Goal: Check status: Check status

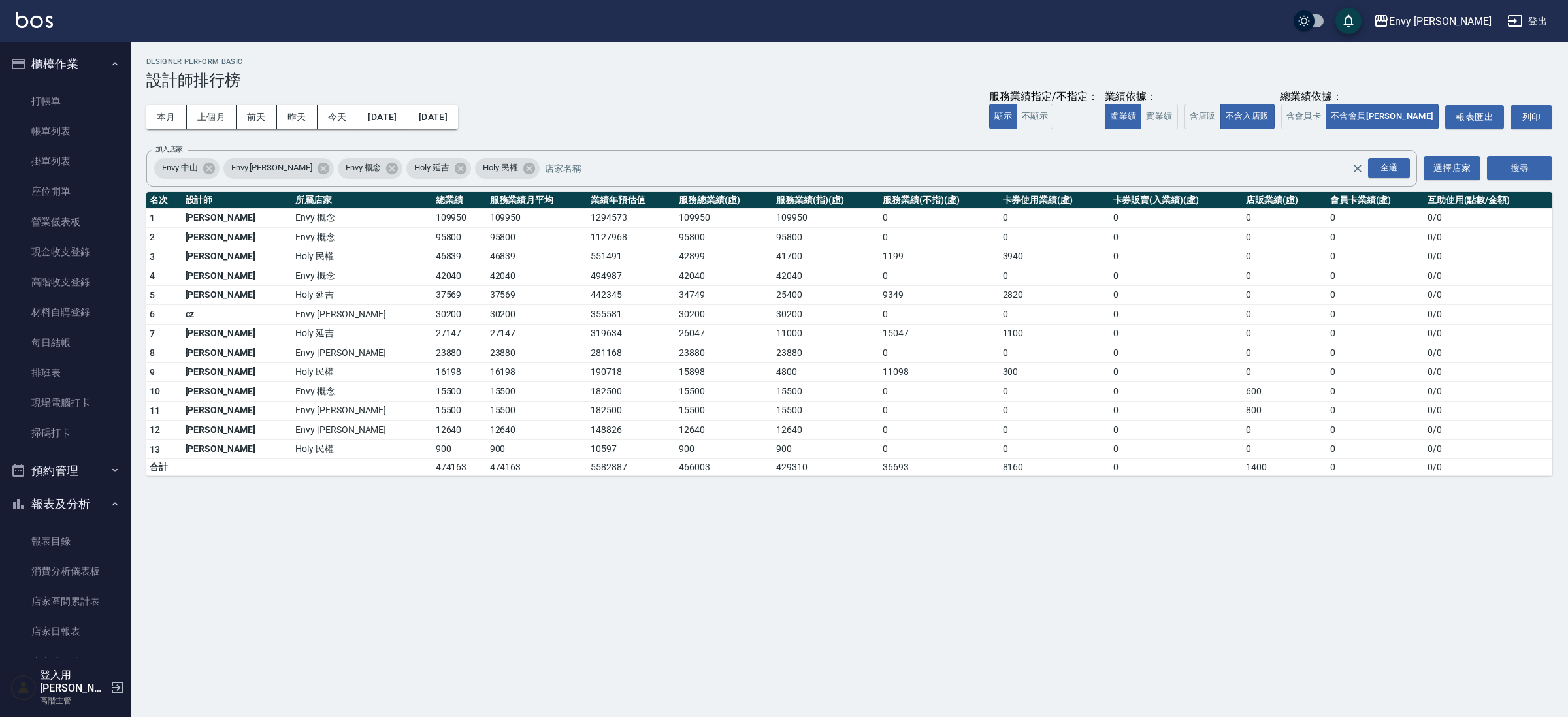
scroll to position [565, 0]
drag, startPoint x: 318, startPoint y: 290, endPoint x: 342, endPoint y: 296, distance: 24.7
click at [433, 295] on td "37569" at bounding box center [460, 295] width 54 height 20
drag, startPoint x: 313, startPoint y: 314, endPoint x: 343, endPoint y: 315, distance: 30.0
click at [433, 315] on td "30200" at bounding box center [460, 315] width 54 height 20
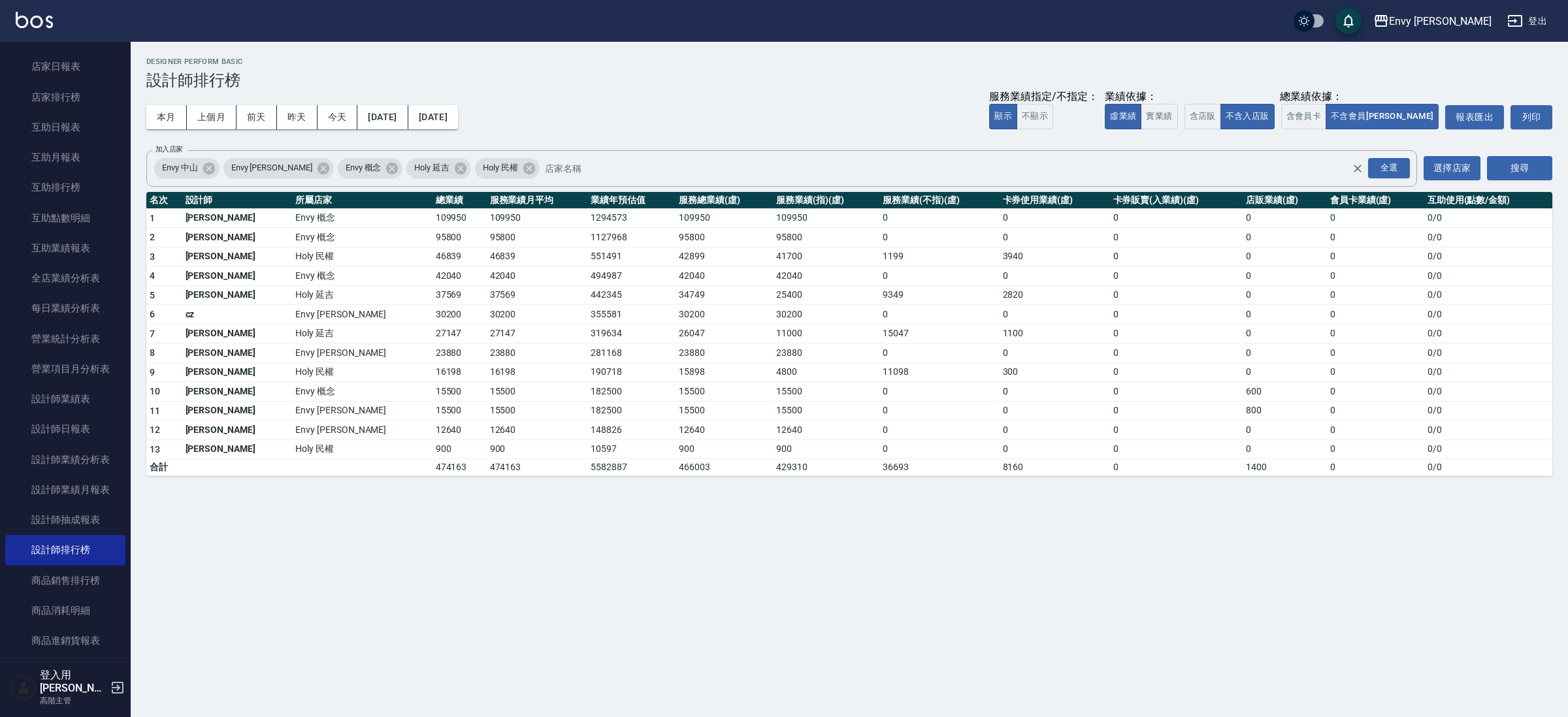
click at [433, 315] on td "30200" at bounding box center [460, 315] width 54 height 20
drag, startPoint x: 342, startPoint y: 314, endPoint x: 315, endPoint y: 309, distance: 27.5
click at [433, 309] on td "30200" at bounding box center [460, 315] width 54 height 20
click at [439, 543] on div "Envy [PERSON_NAME][DATE] - [DATE] 設計師排行榜 列印時間： [DATE][PHONE_NUMBER]:19 Designer…" at bounding box center [784, 358] width 1568 height 717
drag, startPoint x: 339, startPoint y: 315, endPoint x: 332, endPoint y: 313, distance: 7.3
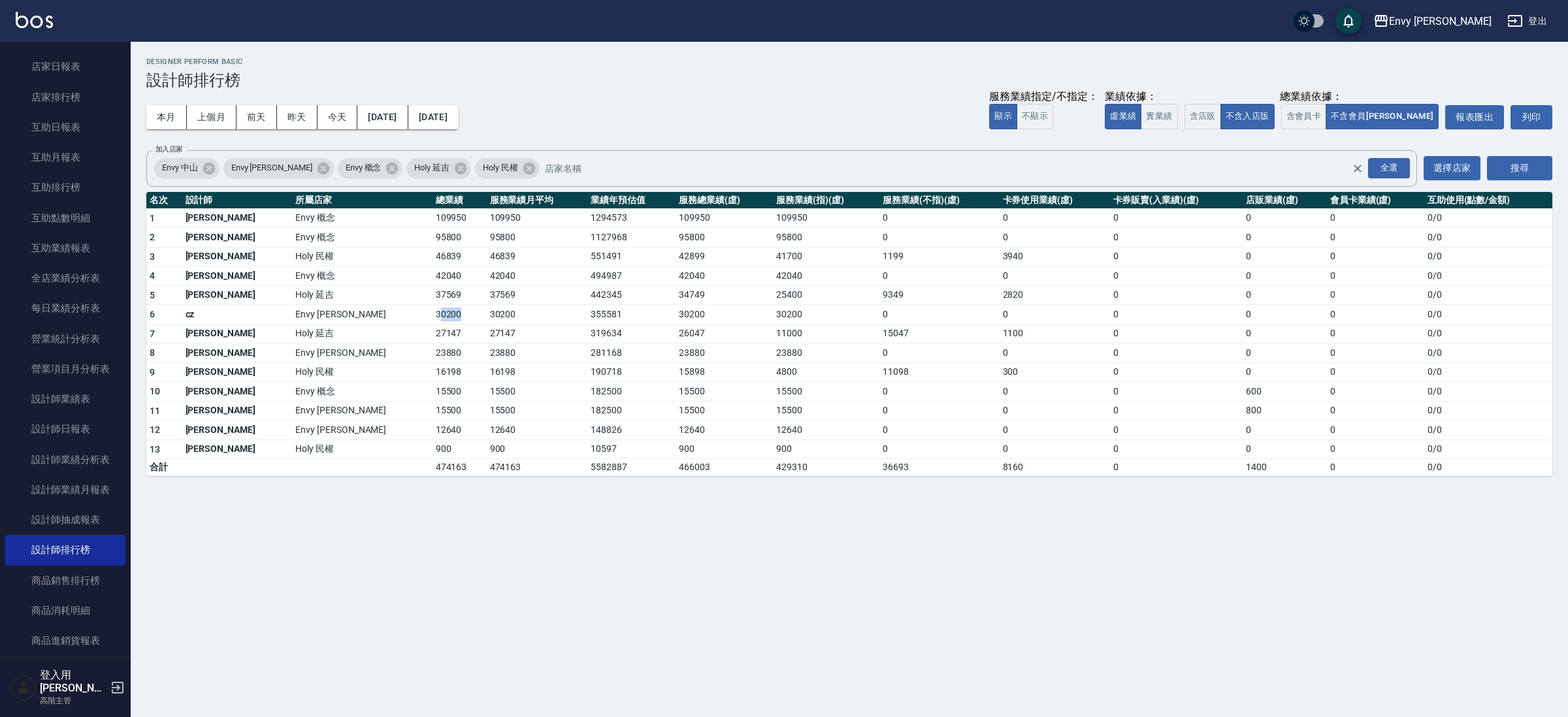
click at [433, 313] on td "30200" at bounding box center [460, 315] width 54 height 20
click at [617, 515] on div "Envy [PERSON_NAME][DATE] - [DATE] 設計師排行榜 列印時間： [DATE][PHONE_NUMBER]:19 Designer…" at bounding box center [784, 358] width 1568 height 717
drag, startPoint x: 318, startPoint y: 316, endPoint x: 340, endPoint y: 322, distance: 22.8
click at [433, 322] on td "30200" at bounding box center [460, 315] width 54 height 20
click at [582, 664] on div "Envy [PERSON_NAME][DATE] - [DATE] 設計師排行榜 列印時間： [DATE][PHONE_NUMBER]:19 Designer…" at bounding box center [784, 358] width 1568 height 717
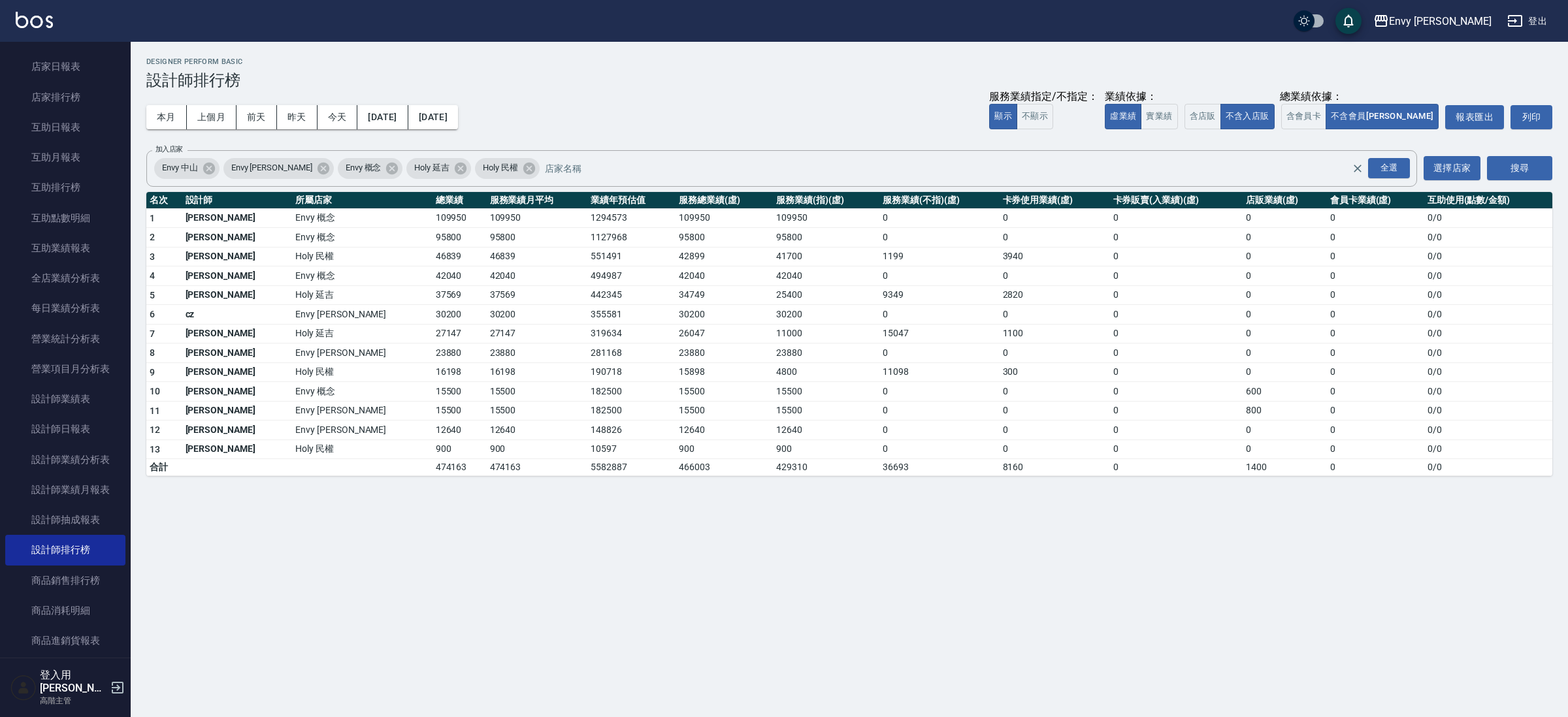
drag, startPoint x: 459, startPoint y: 627, endPoint x: 408, endPoint y: 598, distance: 58.7
click at [453, 626] on div "Envy [PERSON_NAME][DATE] - [DATE] 設計師排行榜 列印時間： [DATE][PHONE_NUMBER]:19 Designer…" at bounding box center [784, 358] width 1568 height 717
drag, startPoint x: 422, startPoint y: 539, endPoint x: 380, endPoint y: 507, distance: 52.8
click at [423, 540] on div "Envy [PERSON_NAME][DATE] - [DATE] 設計師排行榜 列印時間： [DATE][PHONE_NUMBER]:19 Designer…" at bounding box center [784, 358] width 1568 height 717
drag, startPoint x: 335, startPoint y: 315, endPoint x: 360, endPoint y: 317, distance: 25.1
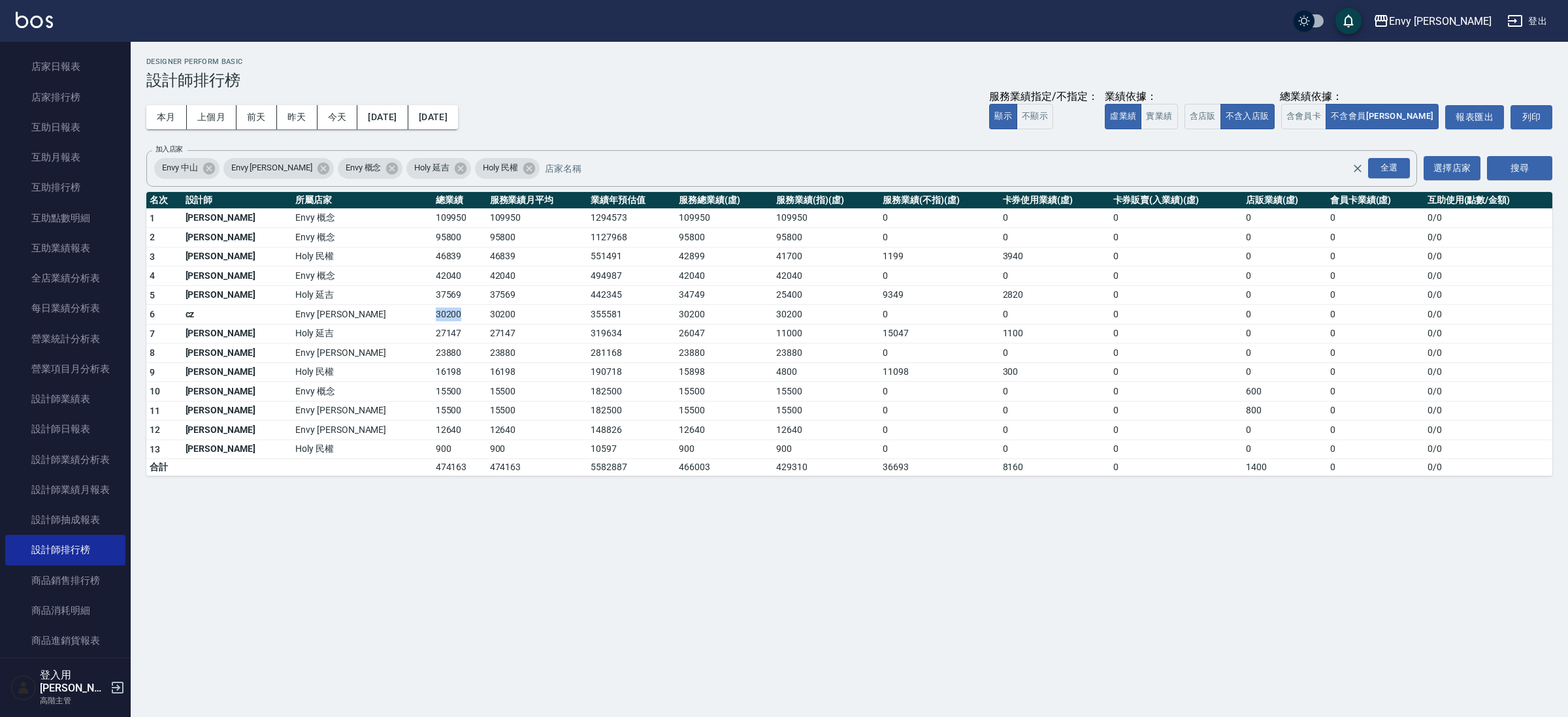
click at [433, 316] on td "30200" at bounding box center [460, 315] width 54 height 20
click at [456, 569] on div "Envy [PERSON_NAME][DATE] - [DATE] 設計師排行榜 列印時間： [DATE][PHONE_NUMBER]:19 Designer…" at bounding box center [784, 358] width 1568 height 717
drag, startPoint x: 315, startPoint y: 318, endPoint x: 362, endPoint y: 313, distance: 47.3
click at [433, 313] on td "30200" at bounding box center [460, 315] width 54 height 20
drag, startPoint x: 641, startPoint y: 586, endPoint x: 677, endPoint y: 514, distance: 80.5
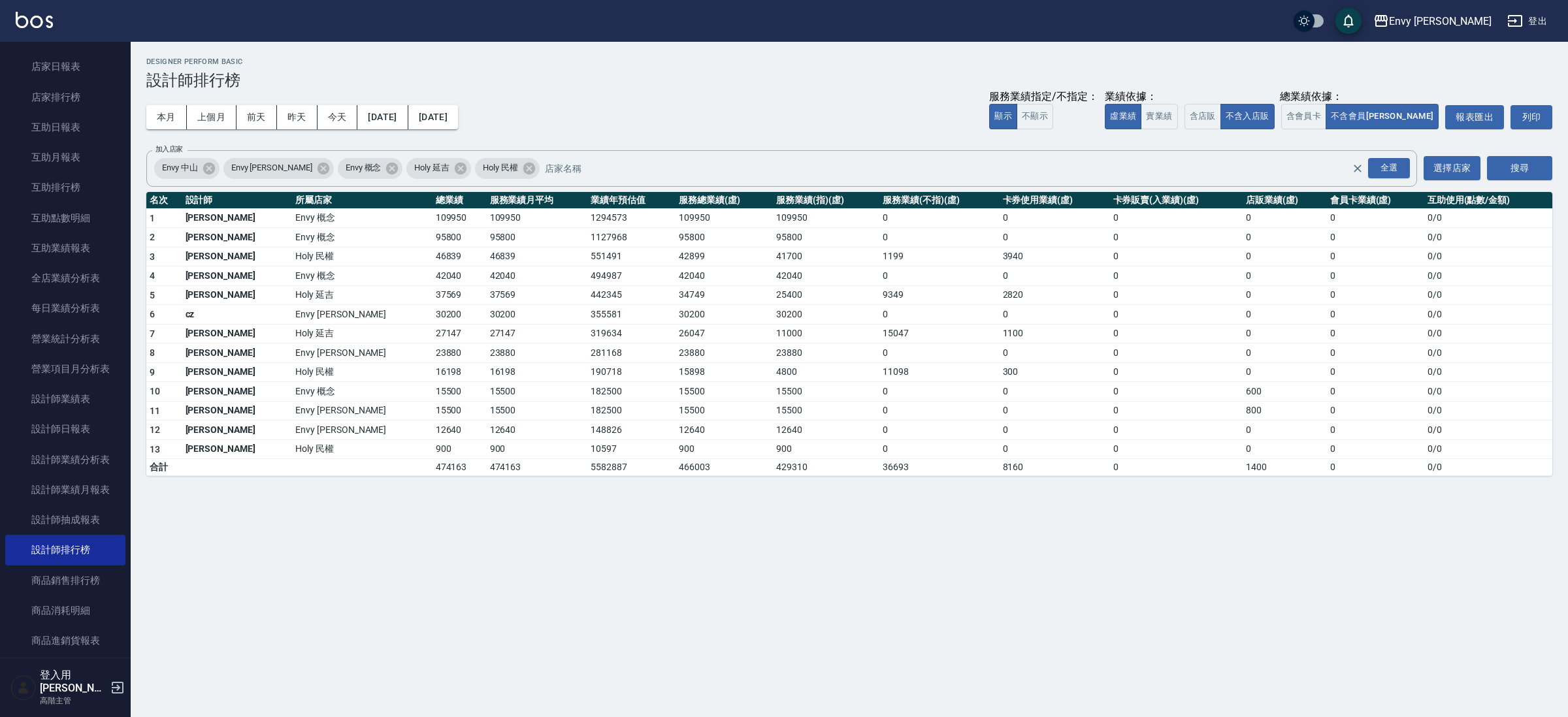
click at [638, 588] on div "Envy [PERSON_NAME][DATE] - [DATE] 設計師排行榜 列印時間： [DATE][PHONE_NUMBER]:19 Designer…" at bounding box center [784, 358] width 1568 height 717
